Goal: Information Seeking & Learning: Learn about a topic

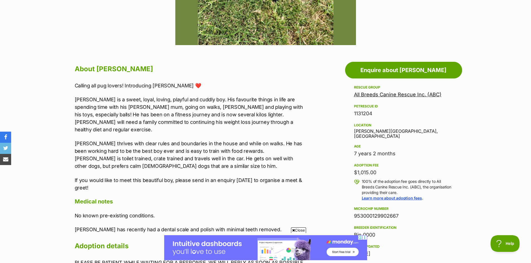
click at [285, 106] on p "[PERSON_NAME] is a sweet, loyal, loving, playful and cuddly boy. His favourite …" at bounding box center [190, 115] width 230 height 38
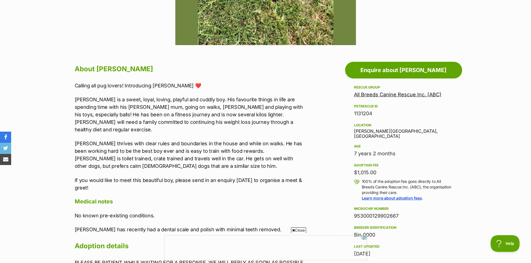
click at [264, 114] on p "[PERSON_NAME] is a sweet, loyal, loving, playful and cuddly boy. His favourite …" at bounding box center [190, 115] width 230 height 38
